Goal: Task Accomplishment & Management: Use online tool/utility

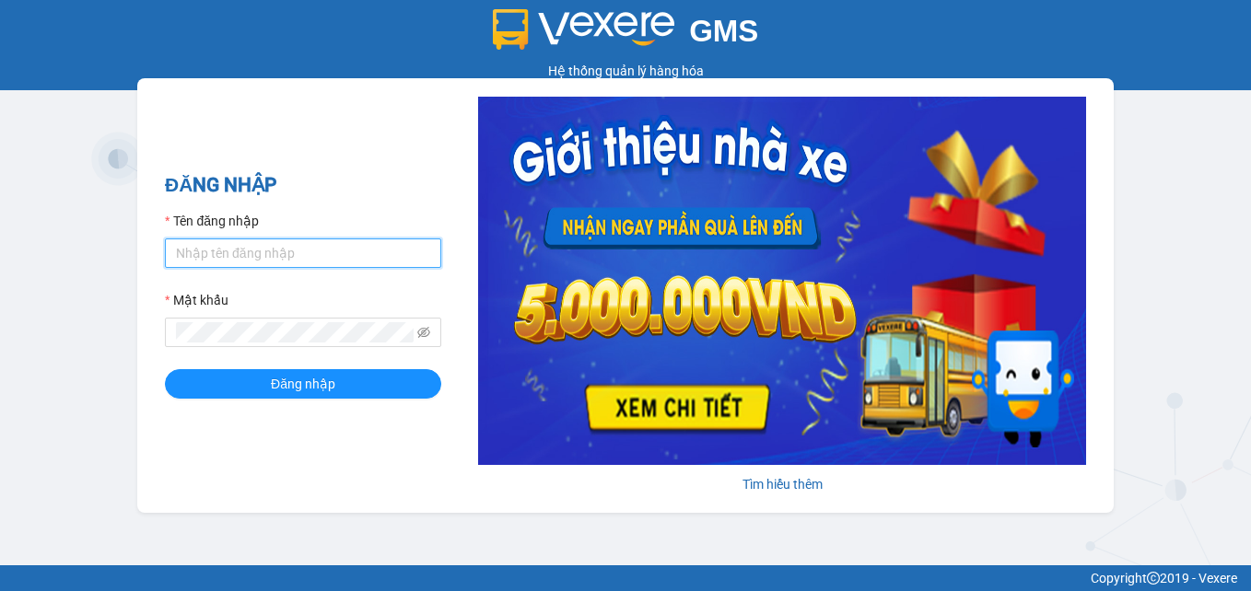
click at [327, 251] on input "Tên đăng nhập" at bounding box center [303, 253] width 276 height 29
type input "hongvan.tlt"
click at [319, 257] on input "hongvan.tlt" at bounding box center [303, 253] width 276 height 29
drag, startPoint x: 307, startPoint y: 263, endPoint x: 53, endPoint y: 268, distance: 253.3
click at [59, 269] on div "GMS Hệ thống quản lý hàng hóa ĐĂNG NHẬP Tên đăng nhập hongvan.tlt Mật khẩu Đăng…" at bounding box center [625, 282] width 1251 height 565
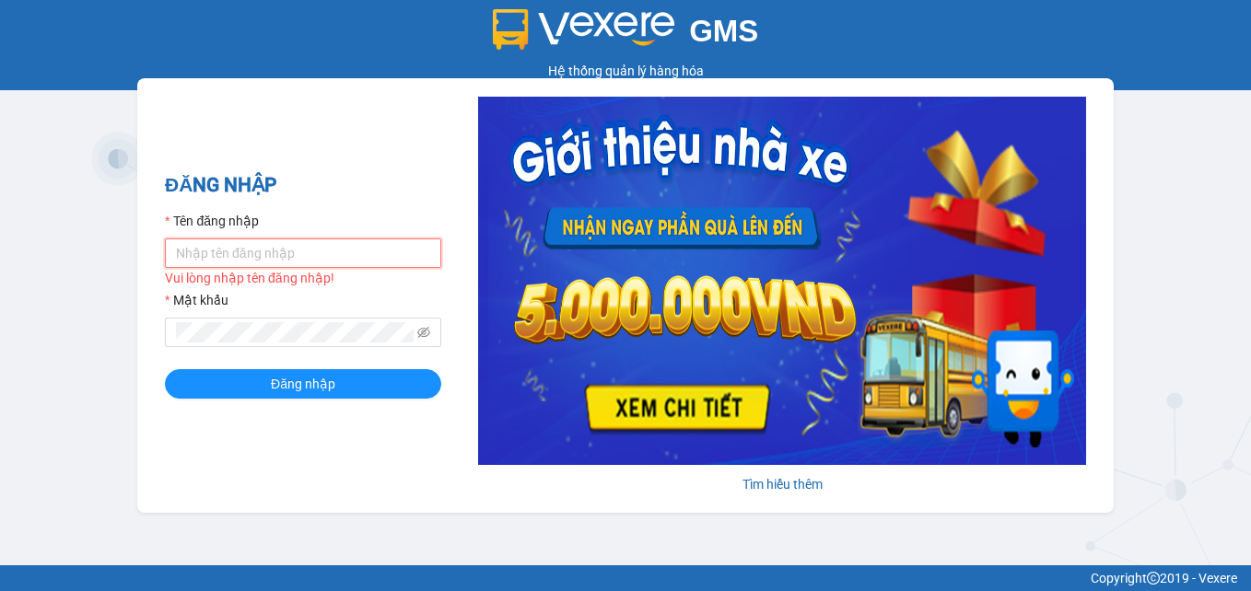
click at [257, 255] on input "Tên đăng nhập" at bounding box center [303, 253] width 276 height 29
type input "thinh.tlt"
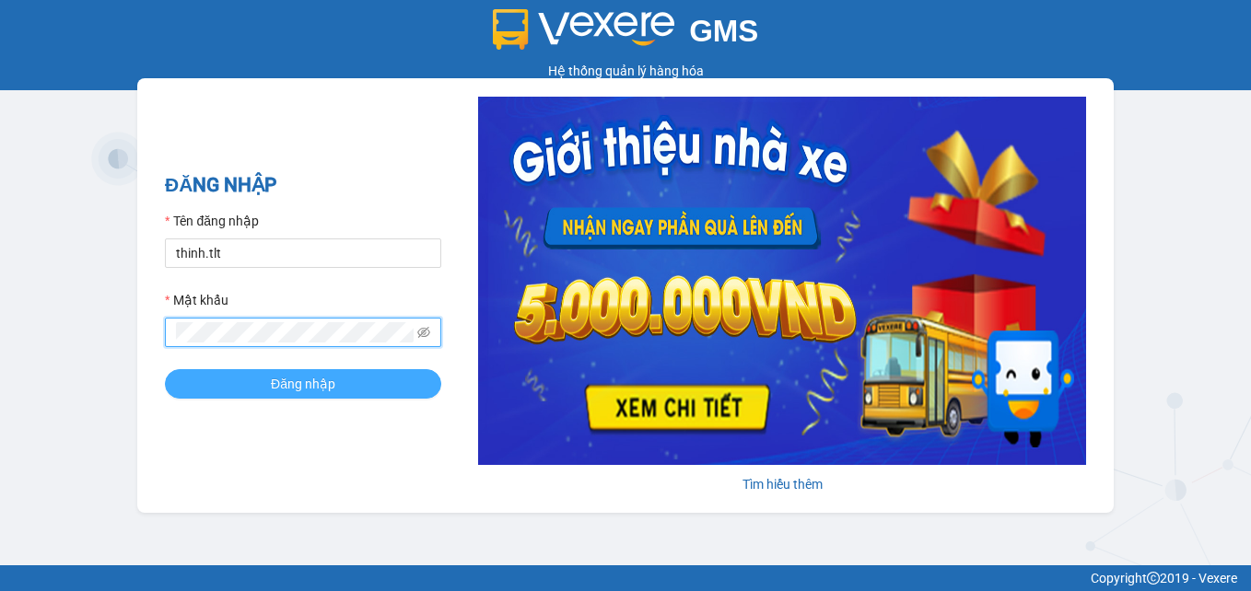
click at [292, 371] on button "Đăng nhập" at bounding box center [303, 383] width 276 height 29
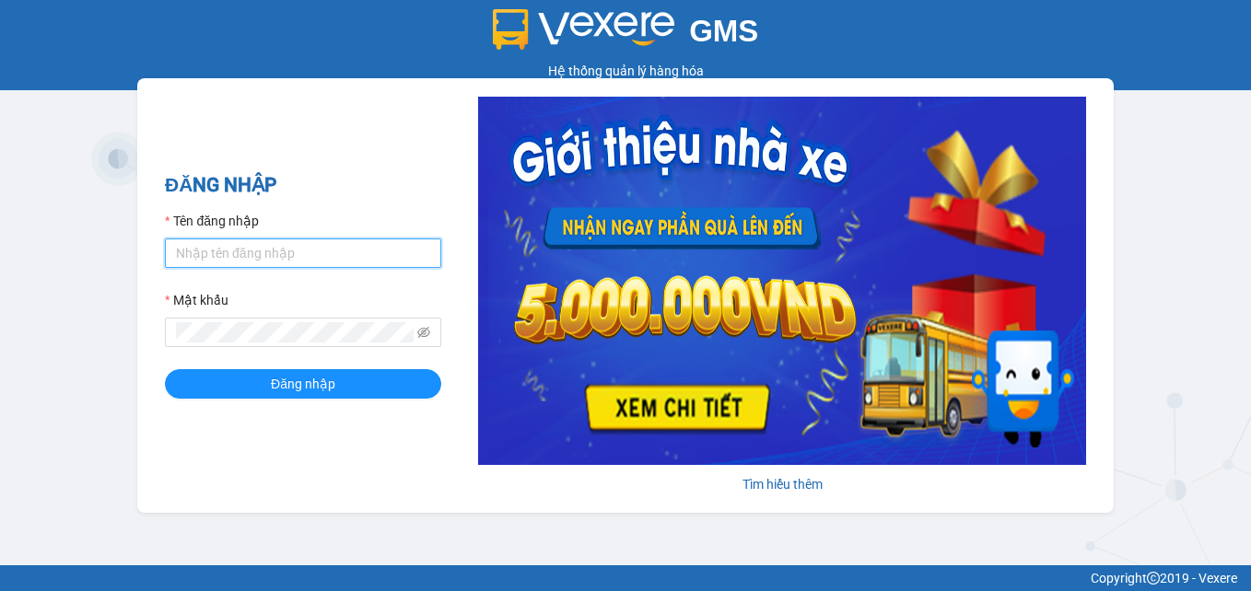
click at [285, 255] on input "Tên đăng nhập" at bounding box center [303, 253] width 276 height 29
type input "thanhtam"
click at [248, 239] on input "Tên đăng nhập" at bounding box center [303, 253] width 276 height 29
click at [1139, 121] on div "GMS Hệ thống quản lý hàng hóa ĐĂNG NHẬP Tên đăng nhập Mật khẩu Đăng nhập Tìm hi…" at bounding box center [625, 282] width 1251 height 565
click at [282, 253] on input "Tên đăng nhập" at bounding box center [303, 253] width 276 height 29
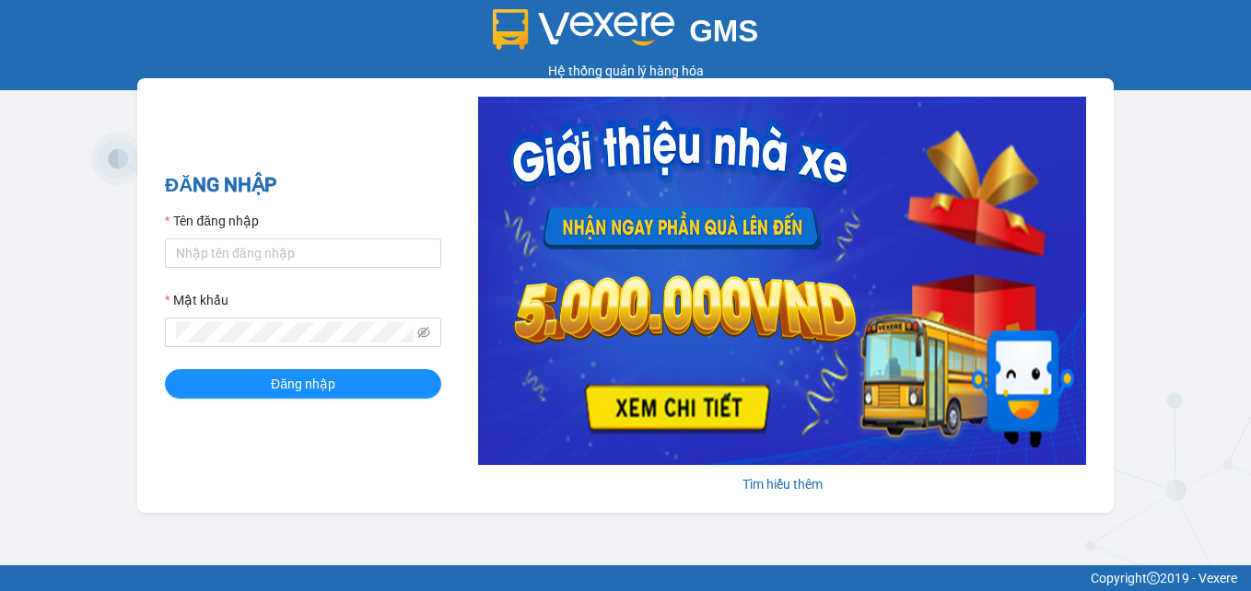
click at [1173, 113] on div "GMS Hệ thống quản lý hàng hóa ĐĂNG NHẬP Tên đăng nhập Mật khẩu Đăng nhập Tìm hi…" at bounding box center [625, 282] width 1251 height 565
click at [1133, 244] on div "GMS Hệ thống quản lý hàng hóa ĐĂNG NHẬP Tên đăng nhập Mật khẩu Đăng nhập Tìm hi…" at bounding box center [625, 282] width 1251 height 565
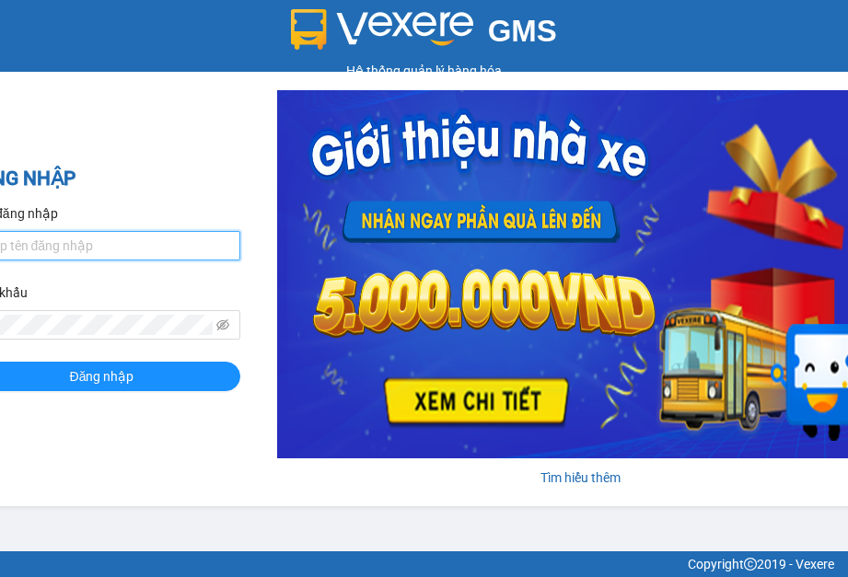
click at [111, 248] on input "Tên đăng nhập" at bounding box center [102, 245] width 276 height 29
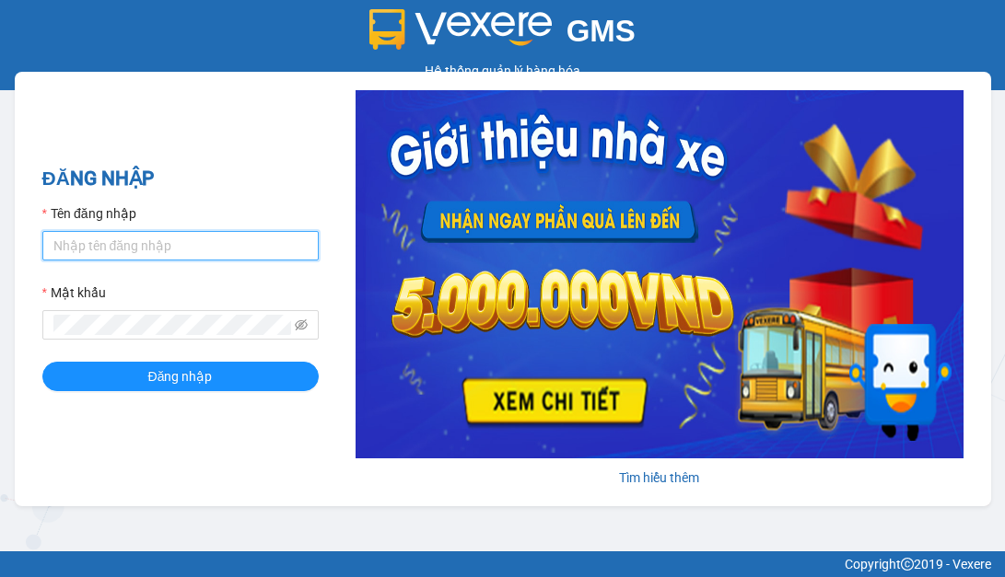
click at [114, 241] on input "Tên đăng nhập" at bounding box center [180, 245] width 276 height 29
type input "hongvan.tlt"
click at [98, 235] on input "hongvan.tlt" at bounding box center [180, 245] width 276 height 29
click at [99, 235] on input "hongvan.tlt" at bounding box center [180, 245] width 276 height 29
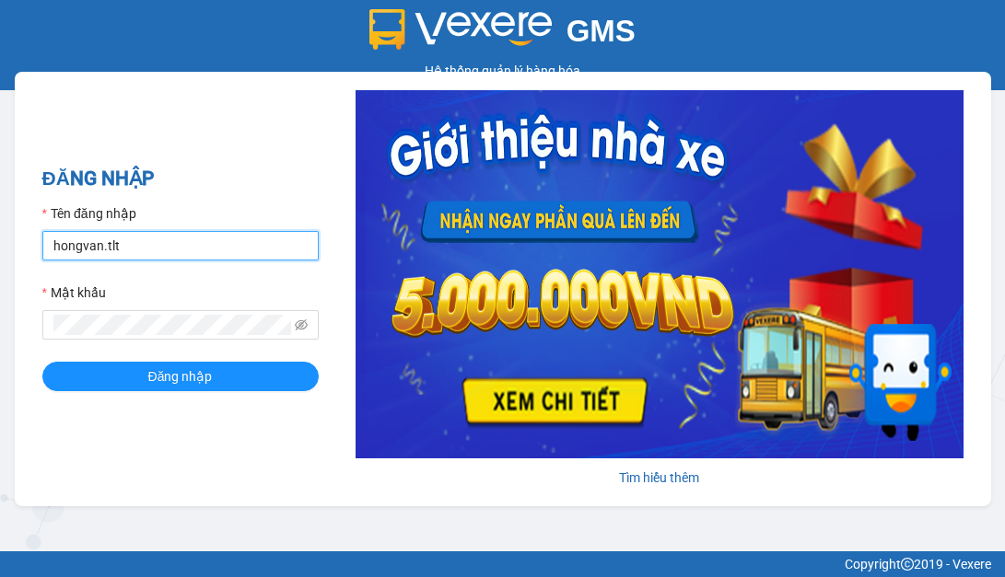
click at [99, 235] on input "hongvan.tlt" at bounding box center [180, 245] width 276 height 29
click at [42, 362] on button "Đăng nhập" at bounding box center [180, 376] width 276 height 29
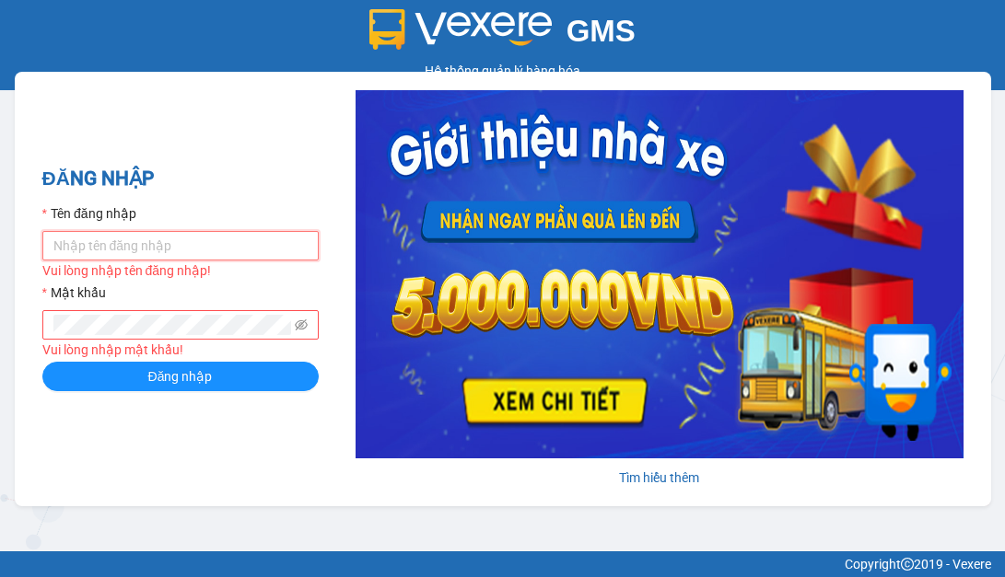
type input "t"
